Goal: Information Seeking & Learning: Learn about a topic

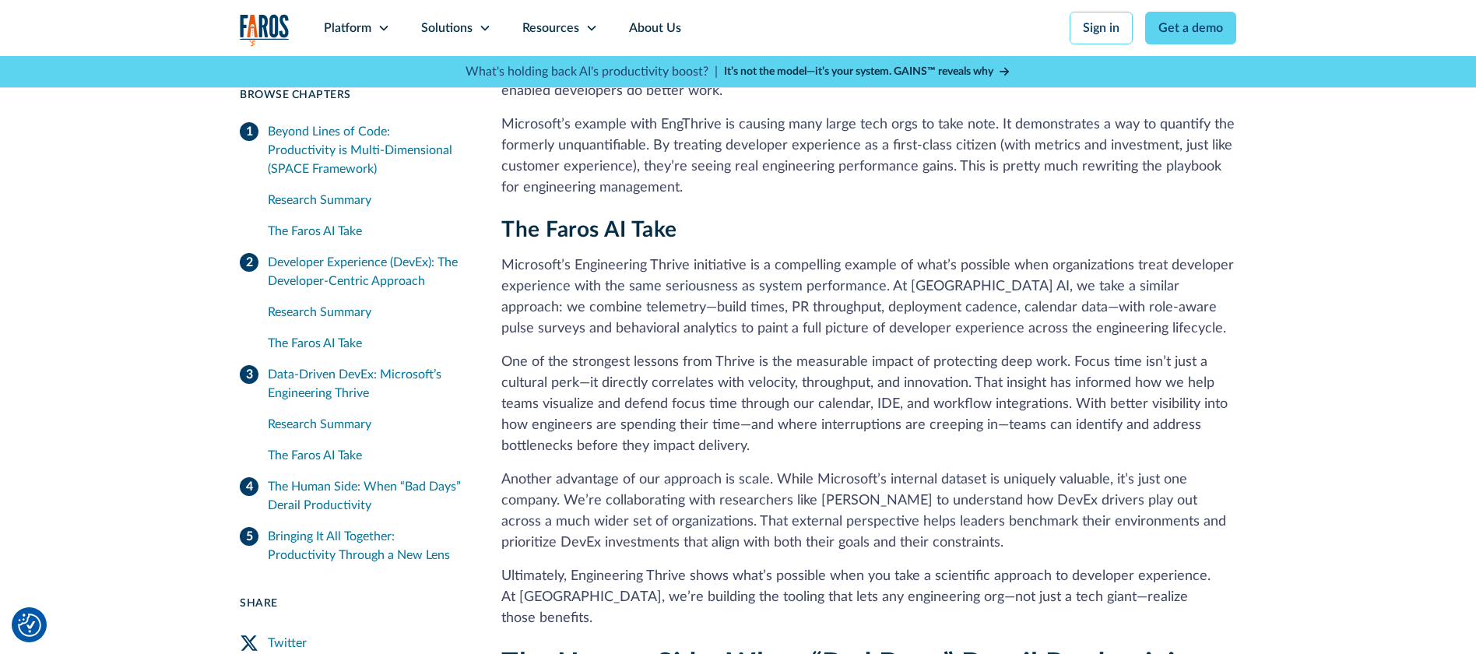
scroll to position [3804, 0]
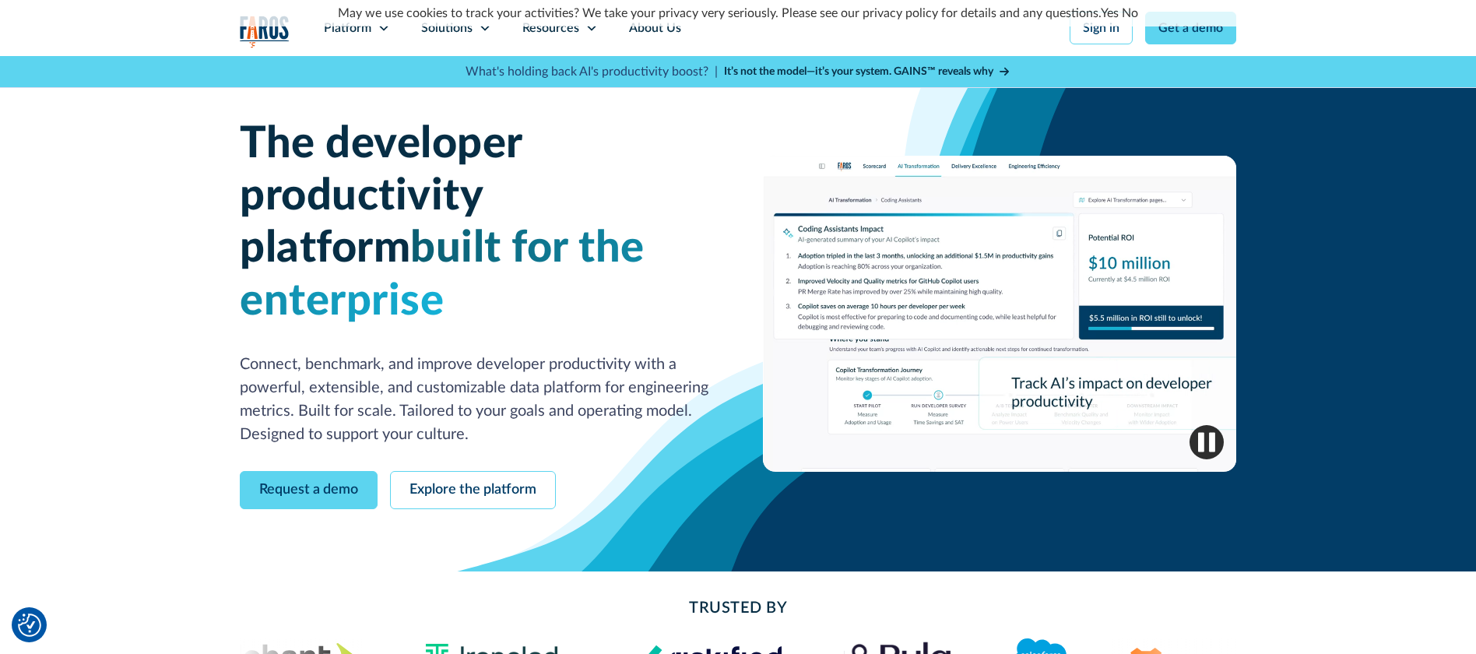
click at [1128, 14] on link "No" at bounding box center [1130, 13] width 16 height 12
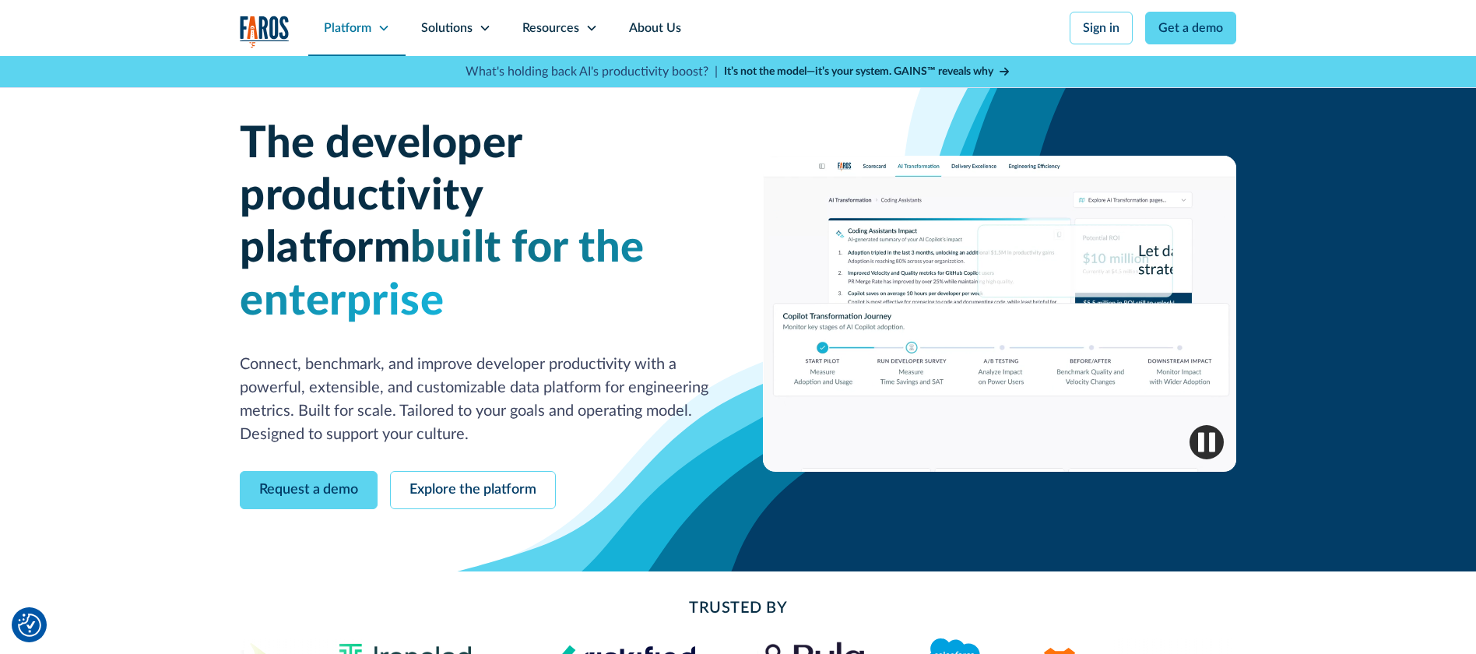
click at [370, 27] on div "Platform" at bounding box center [347, 28] width 47 height 19
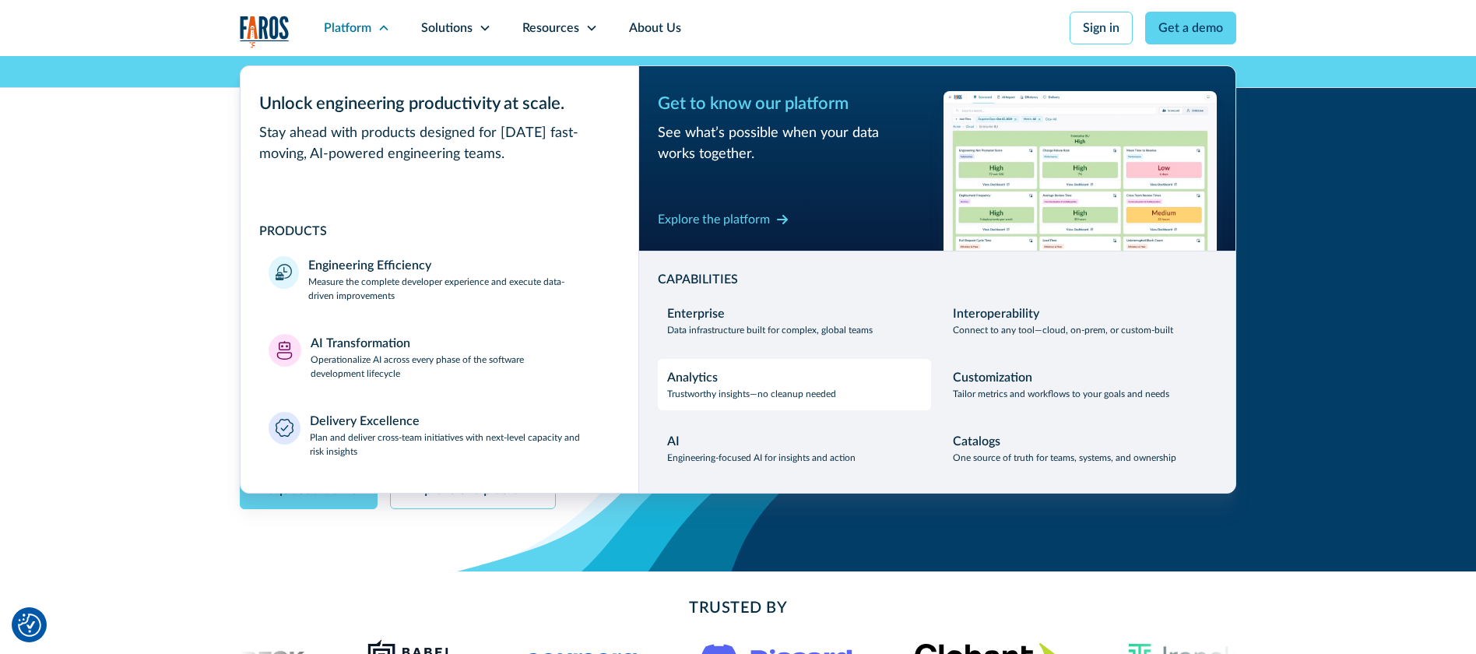
click at [709, 382] on div "Analytics" at bounding box center [692, 377] width 51 height 19
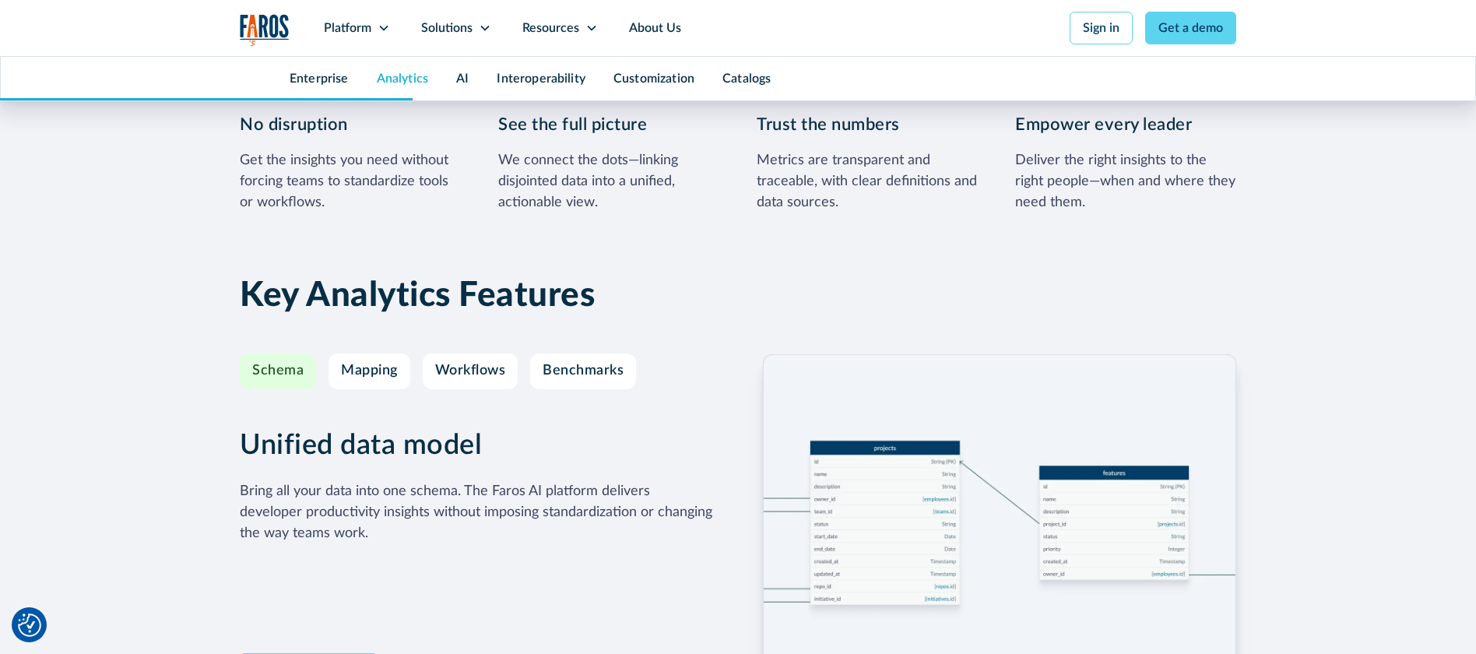
scroll to position [2496, 0]
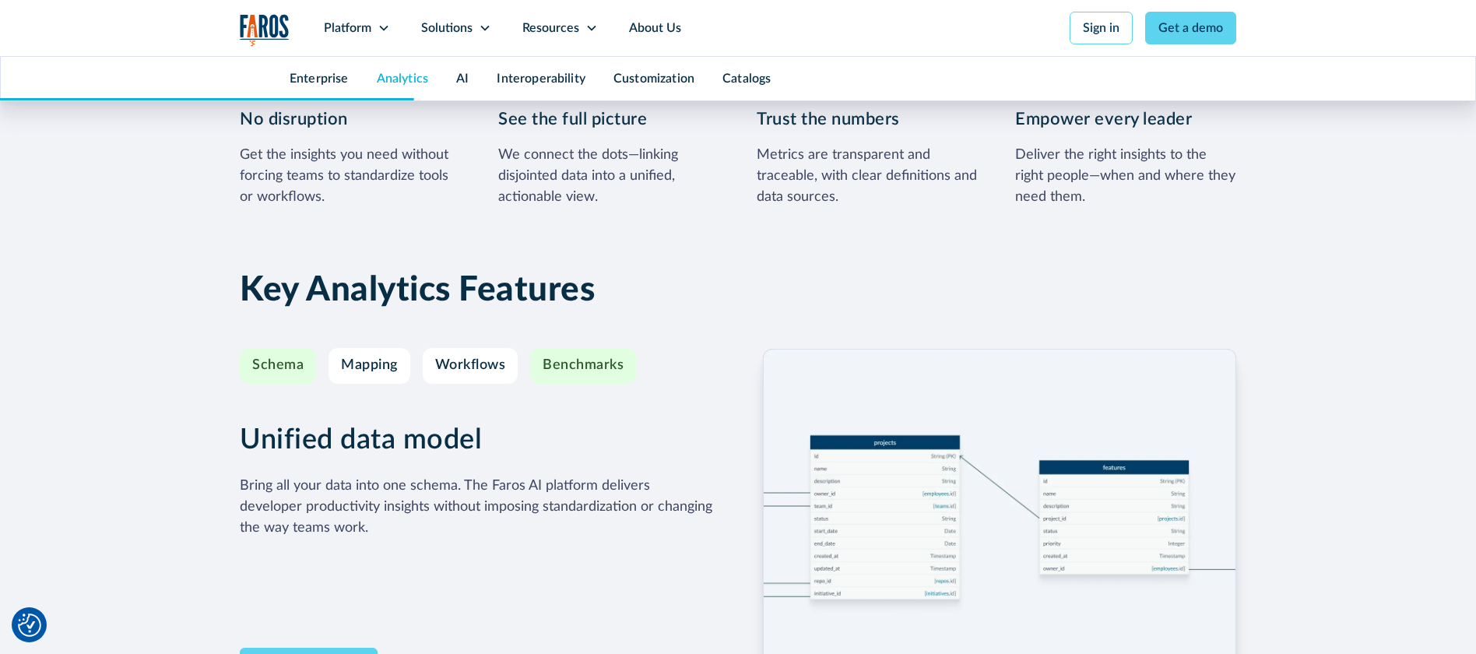
click at [584, 357] on div "Benchmarks" at bounding box center [583, 365] width 81 height 17
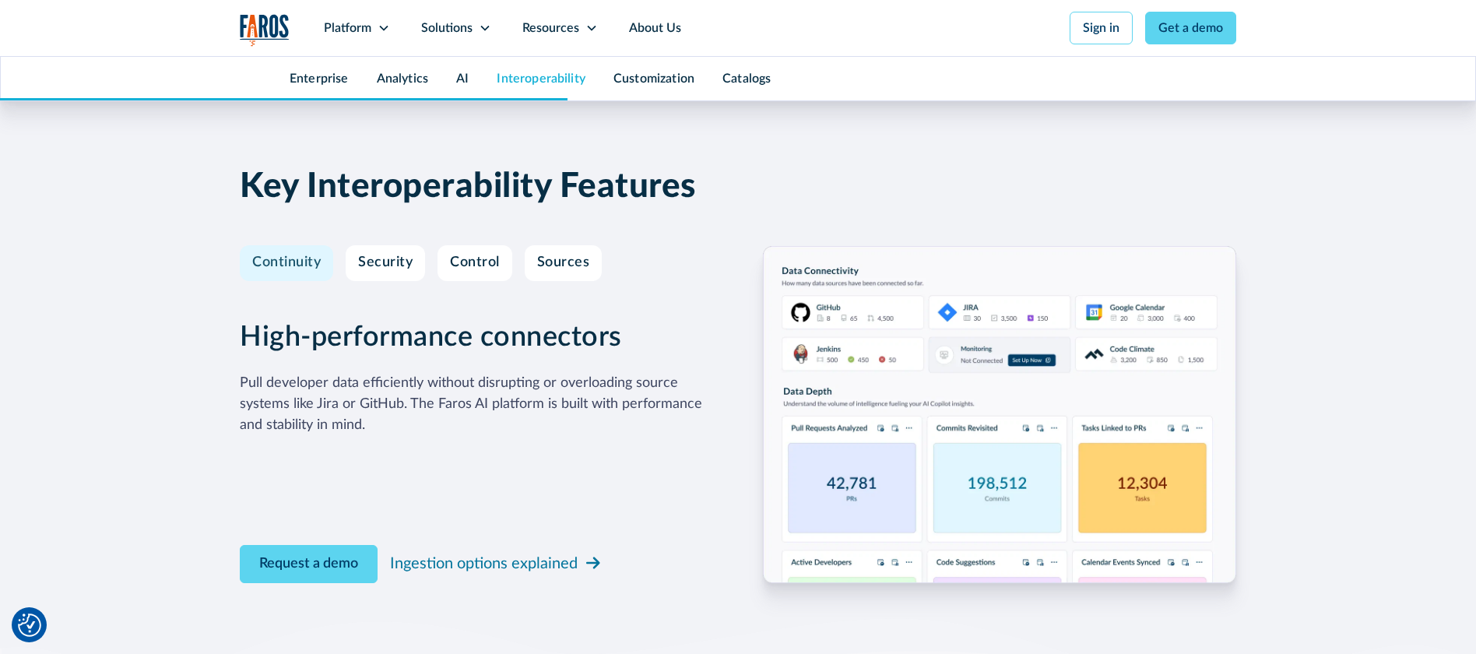
scroll to position [4690, 0]
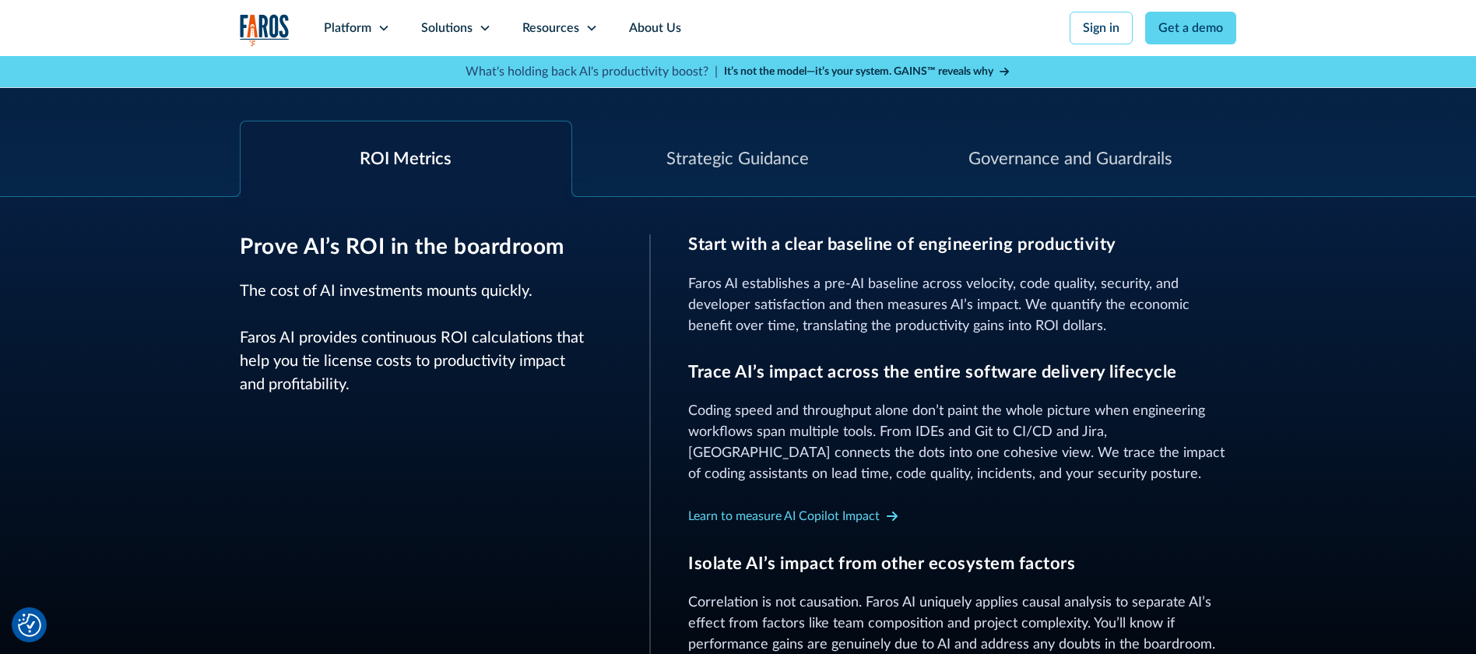
scroll to position [589, 0]
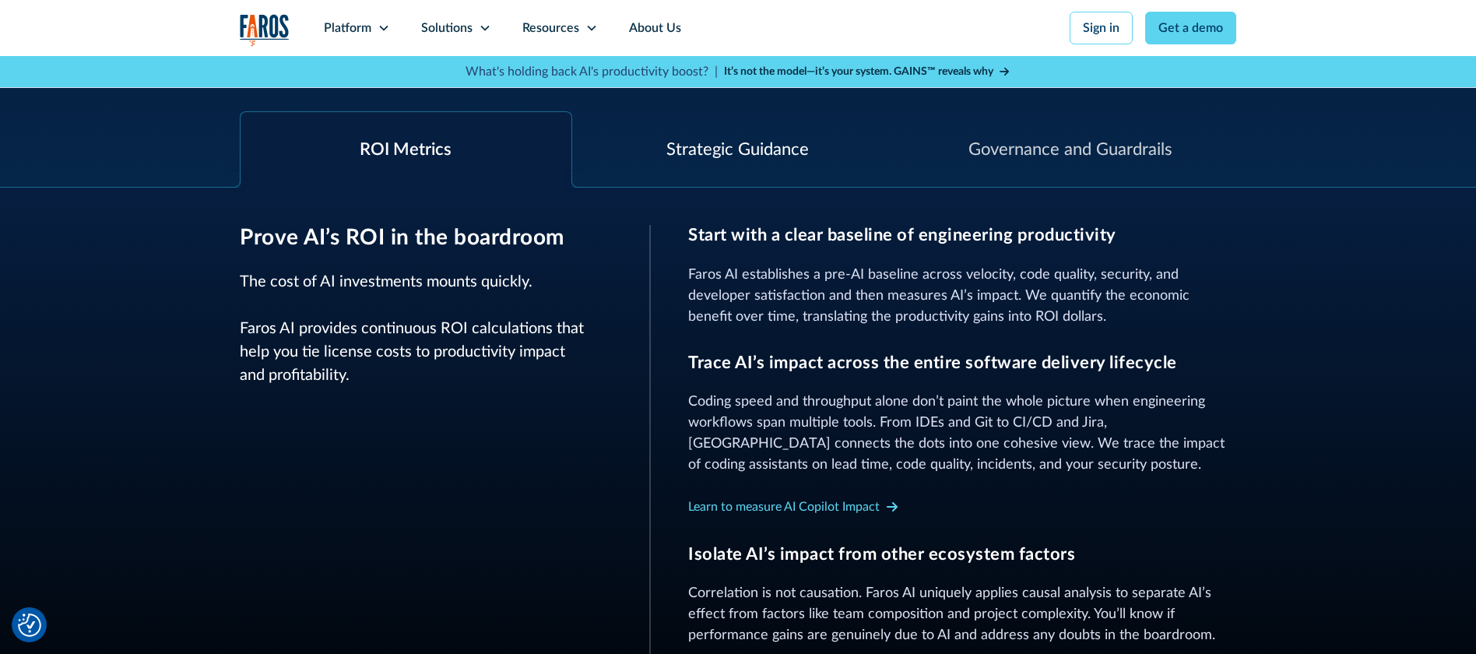
click at [718, 151] on div "Strategic Guidance" at bounding box center [737, 150] width 142 height 26
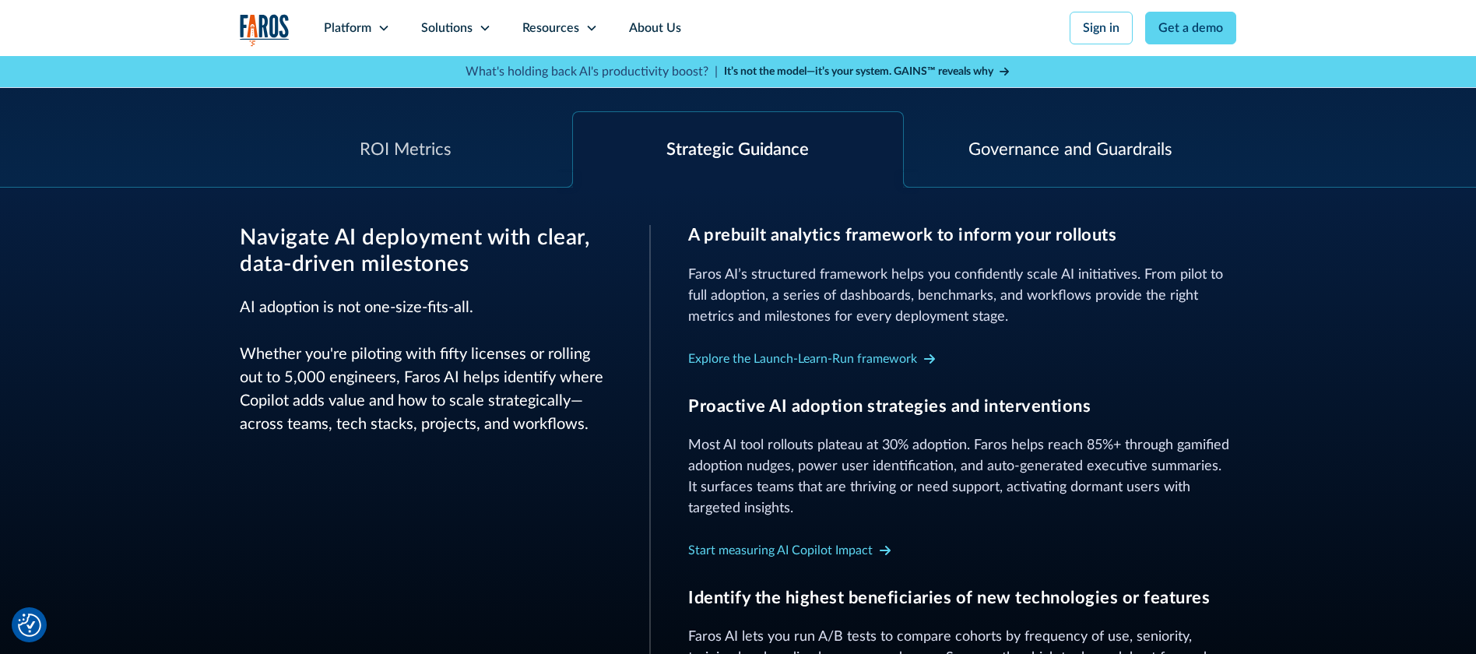
click at [1022, 158] on div "Governance and Guardrails" at bounding box center [1071, 150] width 204 height 26
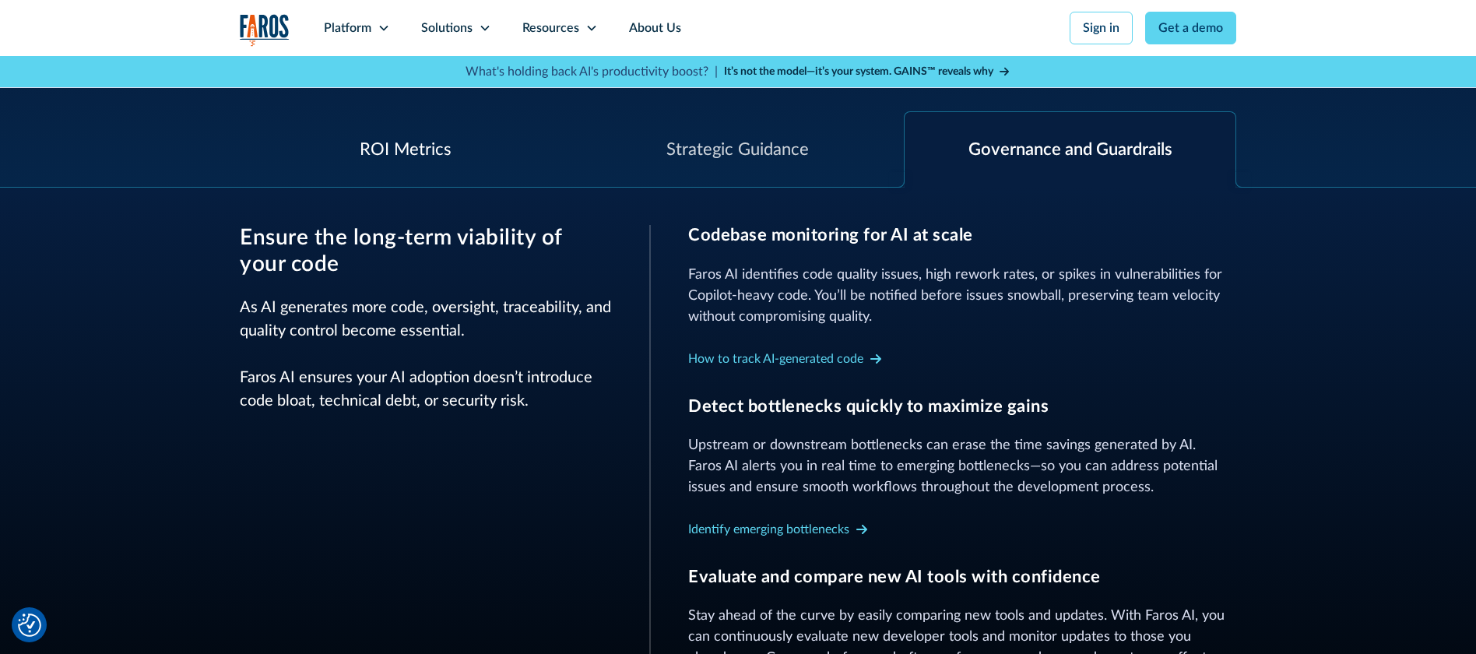
click at [394, 149] on div "ROI Metrics" at bounding box center [406, 150] width 92 height 26
